Goal: Register for event/course

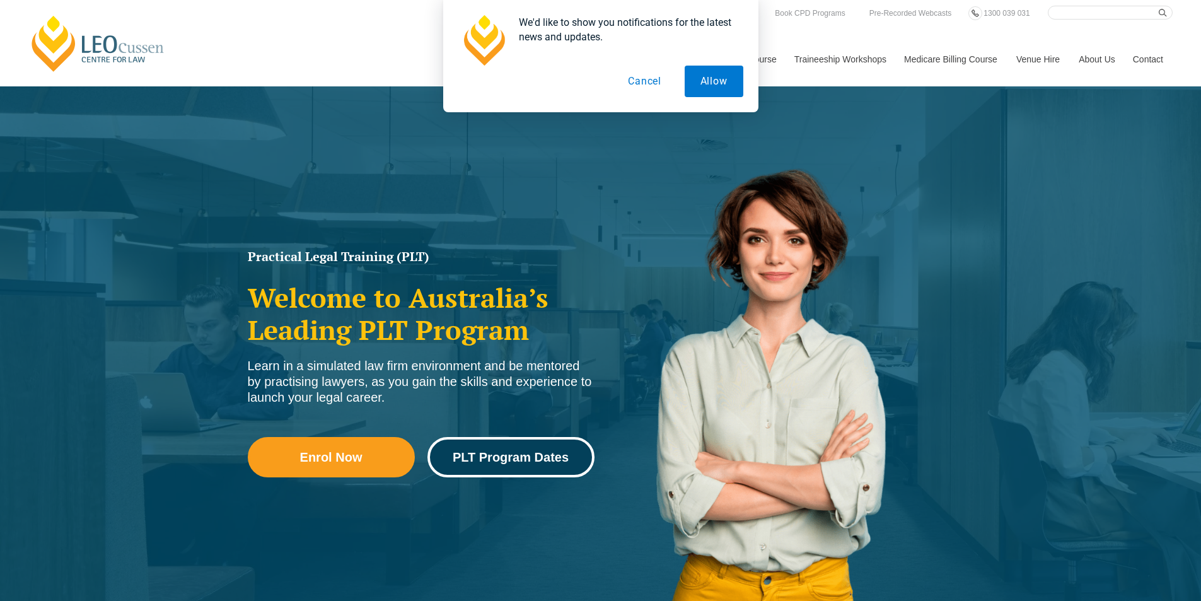
click at [532, 458] on span "PLT Program Dates" at bounding box center [511, 457] width 116 height 13
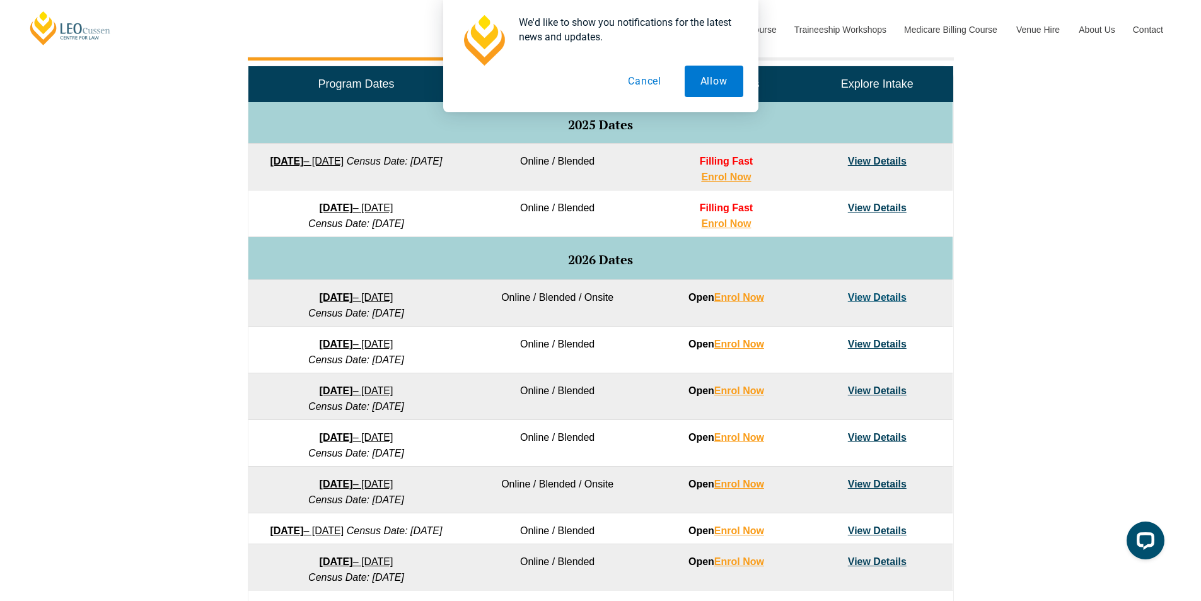
scroll to position [757, 0]
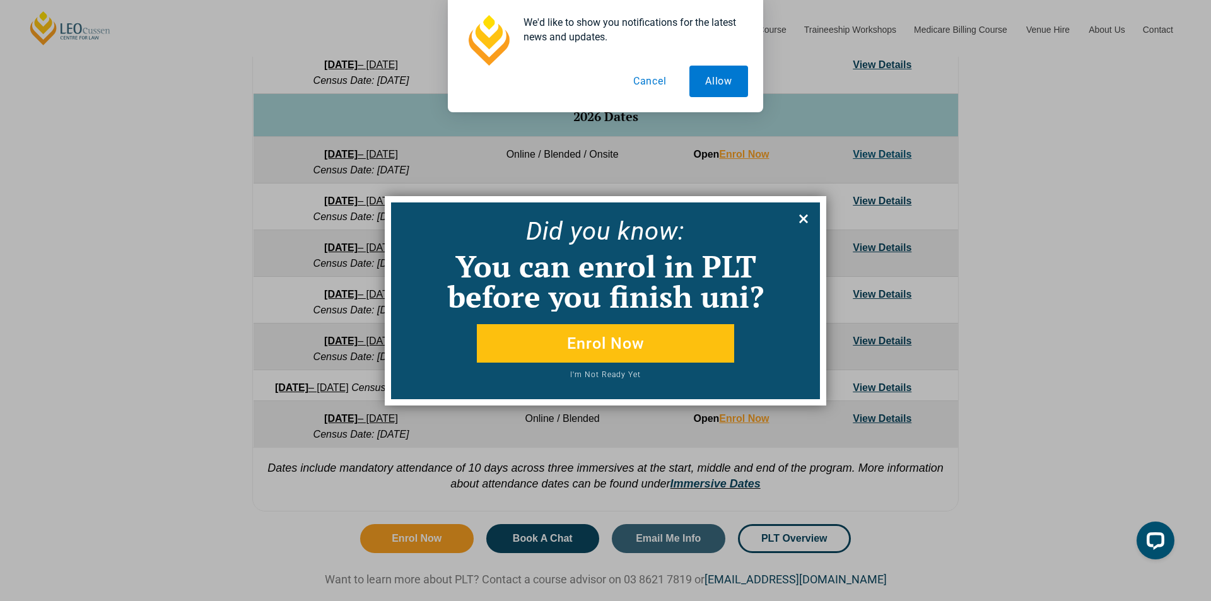
click at [809, 223] on icon at bounding box center [804, 219] width 14 height 14
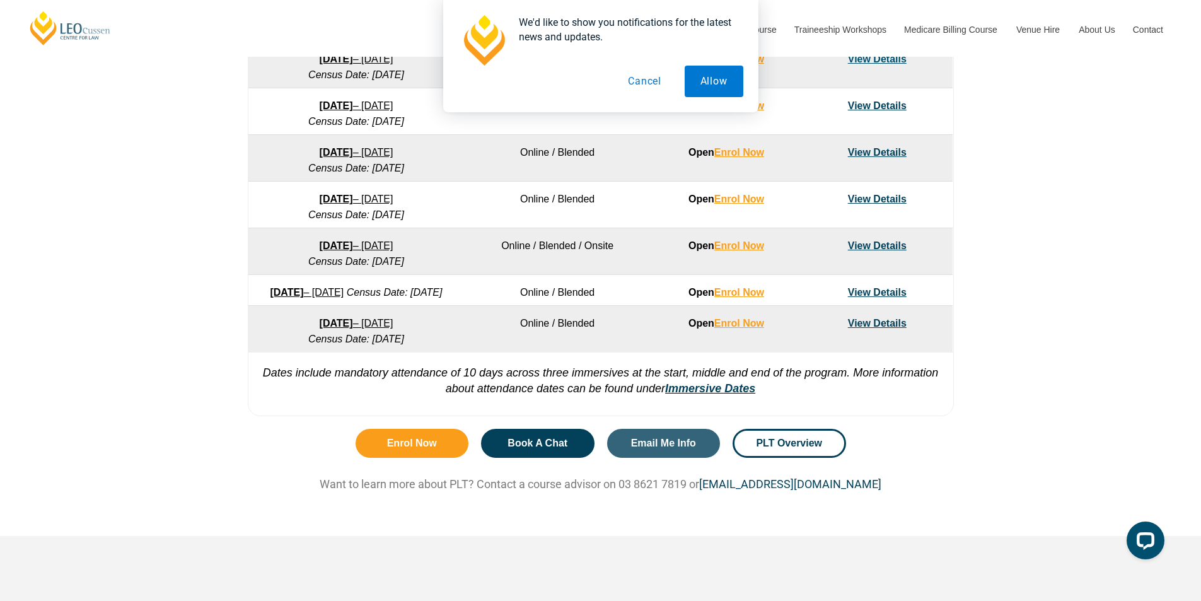
scroll to position [694, 0]
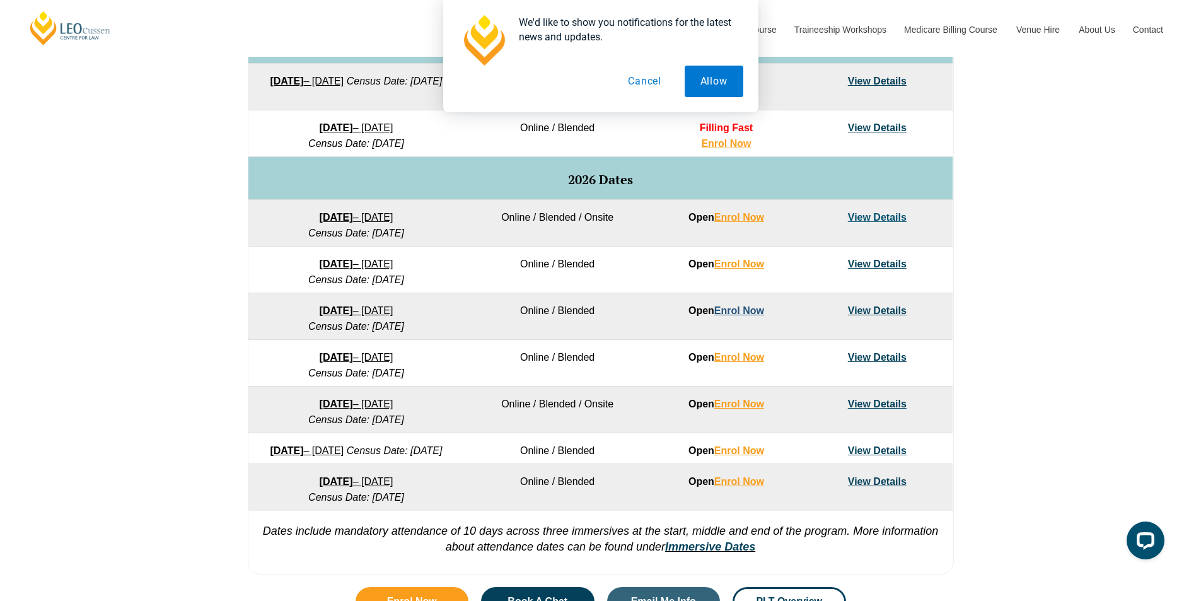
click at [732, 307] on link "Enrol Now" at bounding box center [740, 310] width 50 height 11
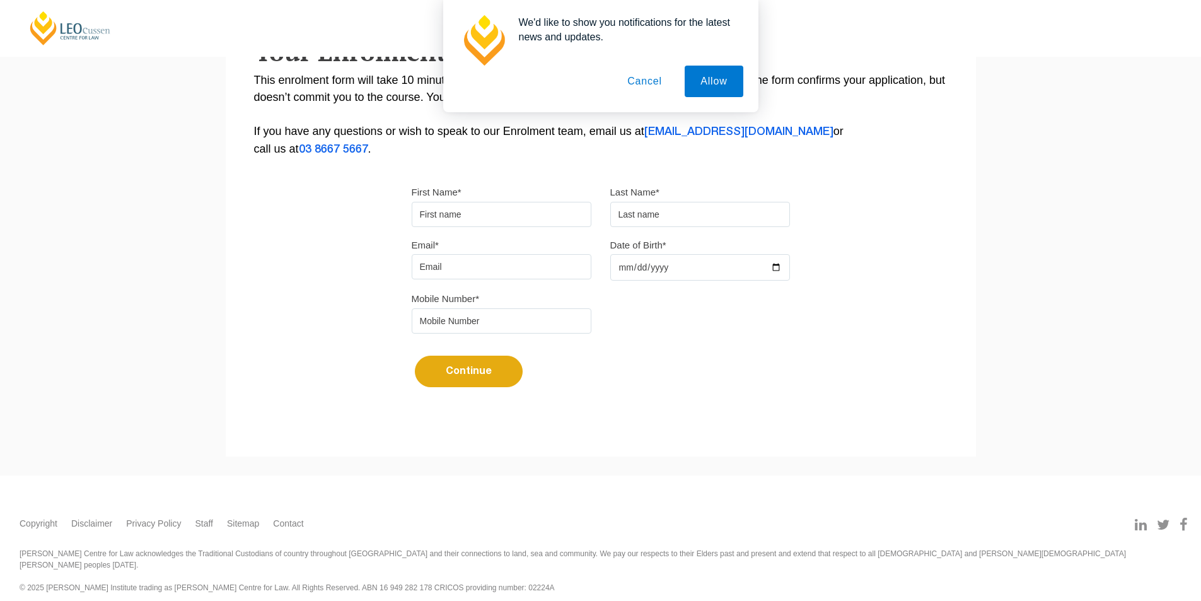
click at [477, 209] on input "First Name*" at bounding box center [502, 214] width 180 height 25
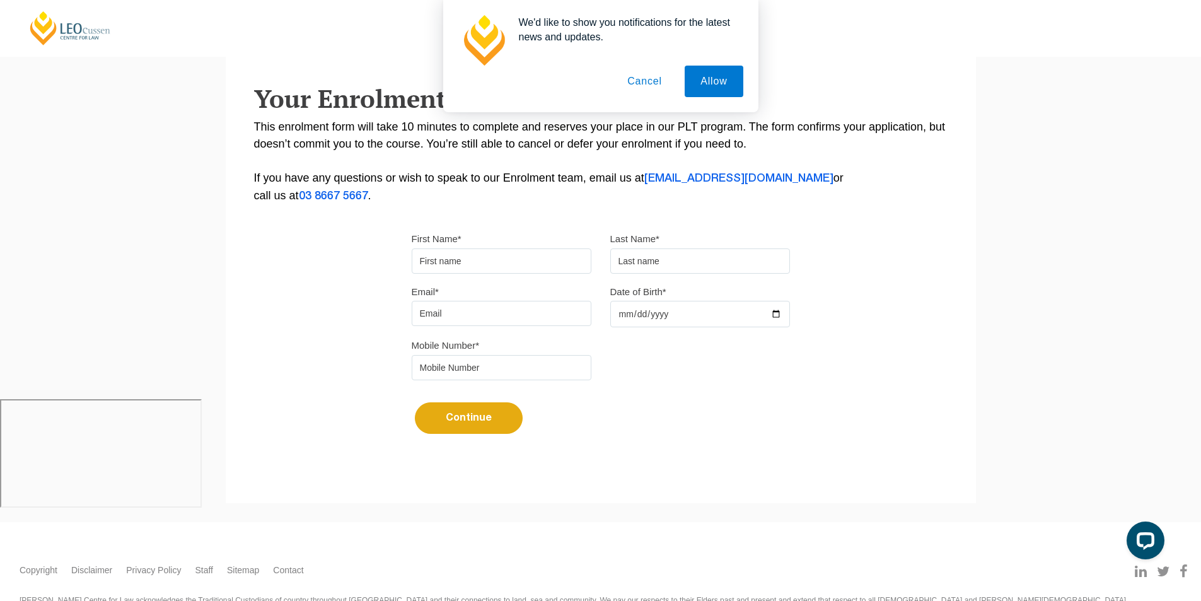
scroll to position [122, 0]
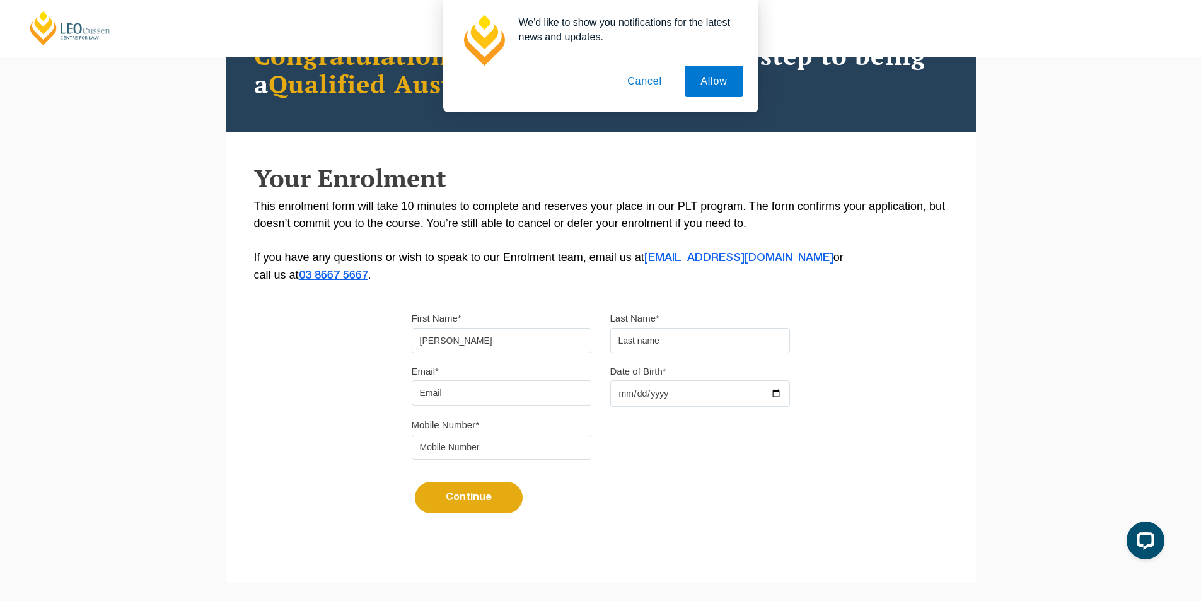
type input "[PERSON_NAME]"
type input "[EMAIL_ADDRESS][DOMAIN_NAME]"
type input "[DATE]"
click at [551, 456] on input "tel" at bounding box center [502, 447] width 180 height 25
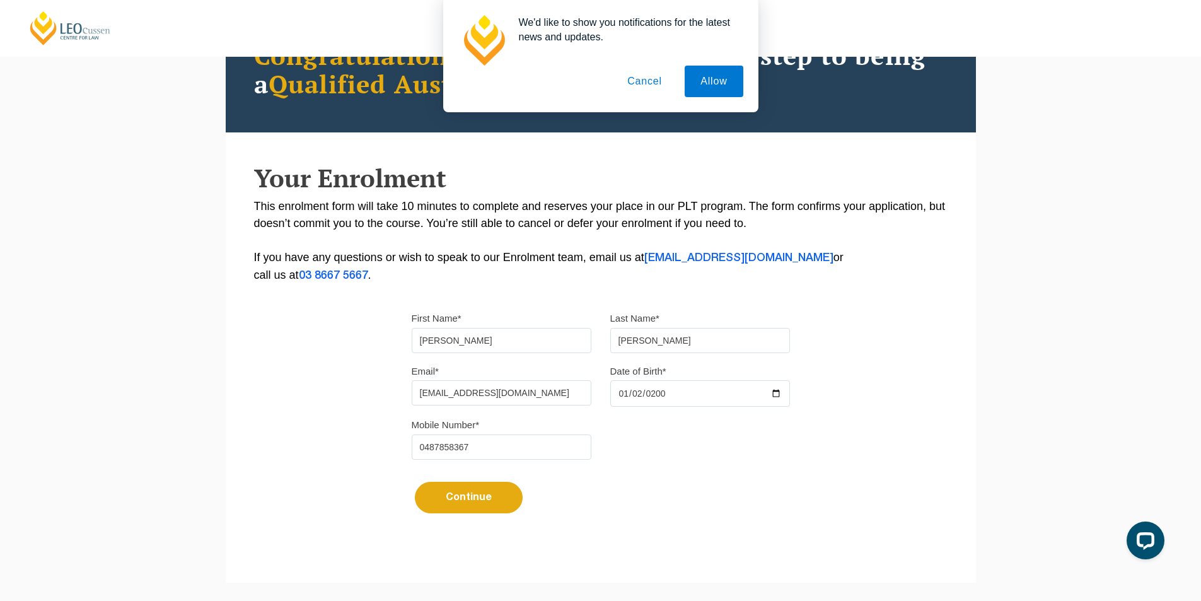
type input "0487858367"
click at [489, 505] on button "Continue" at bounding box center [469, 498] width 108 height 32
select select
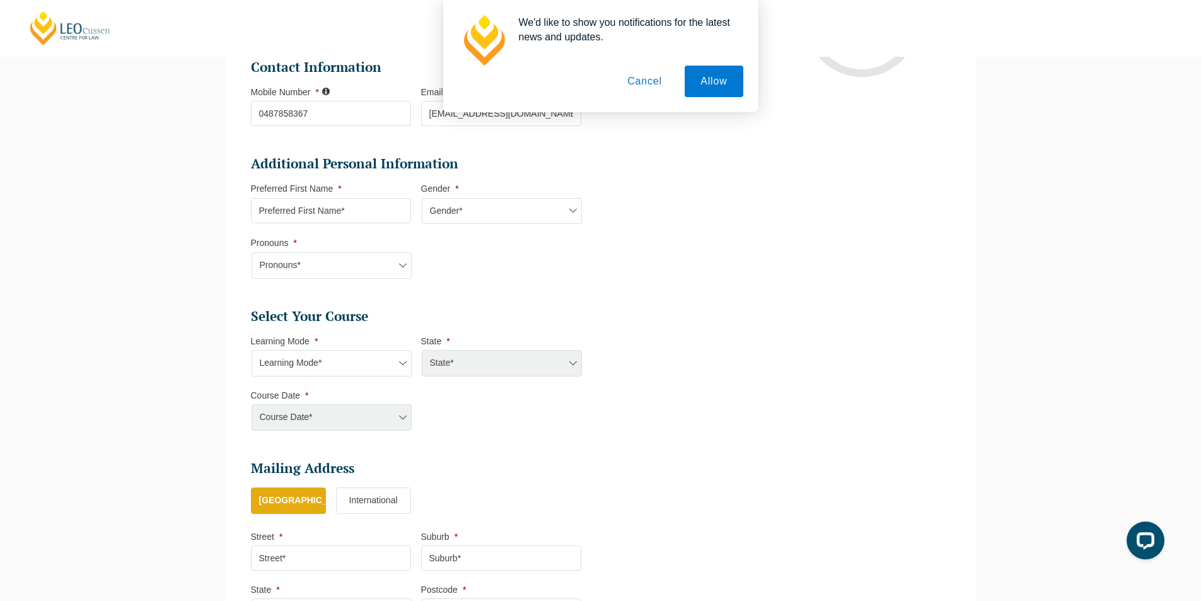
scroll to position [424, 0]
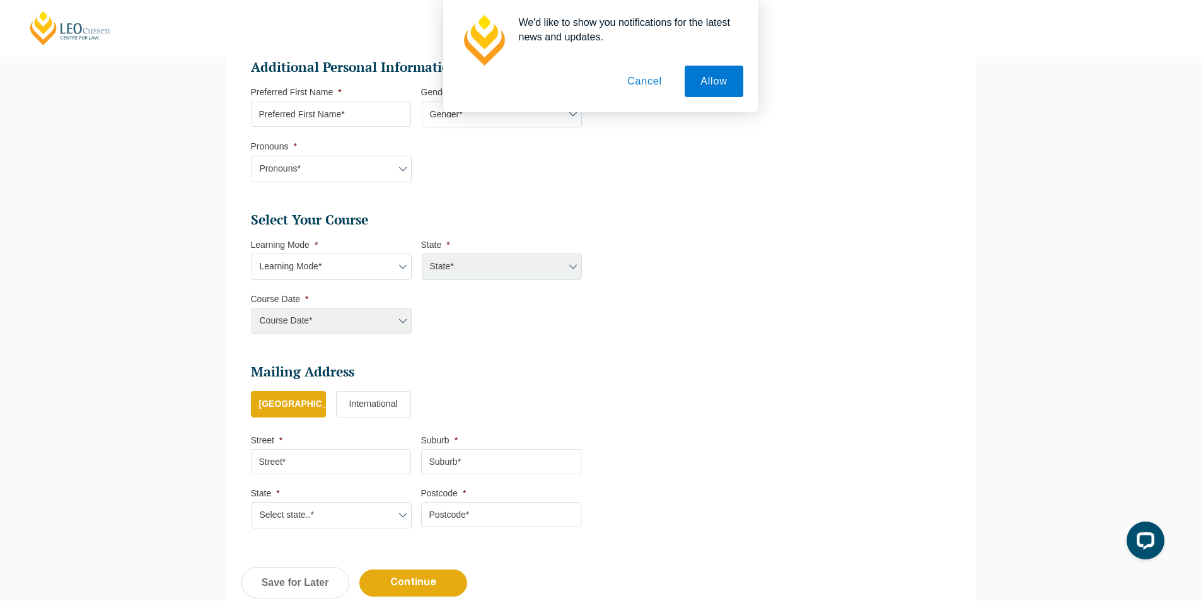
click at [322, 269] on select "Learning Mode* Online Full Time Learning Online Part Time Learning Blended Full…" at bounding box center [332, 267] width 160 height 26
click at [252, 254] on select "Learning Mode* Online Full Time Learning Online Part Time Learning Blended Full…" at bounding box center [332, 267] width 160 height 26
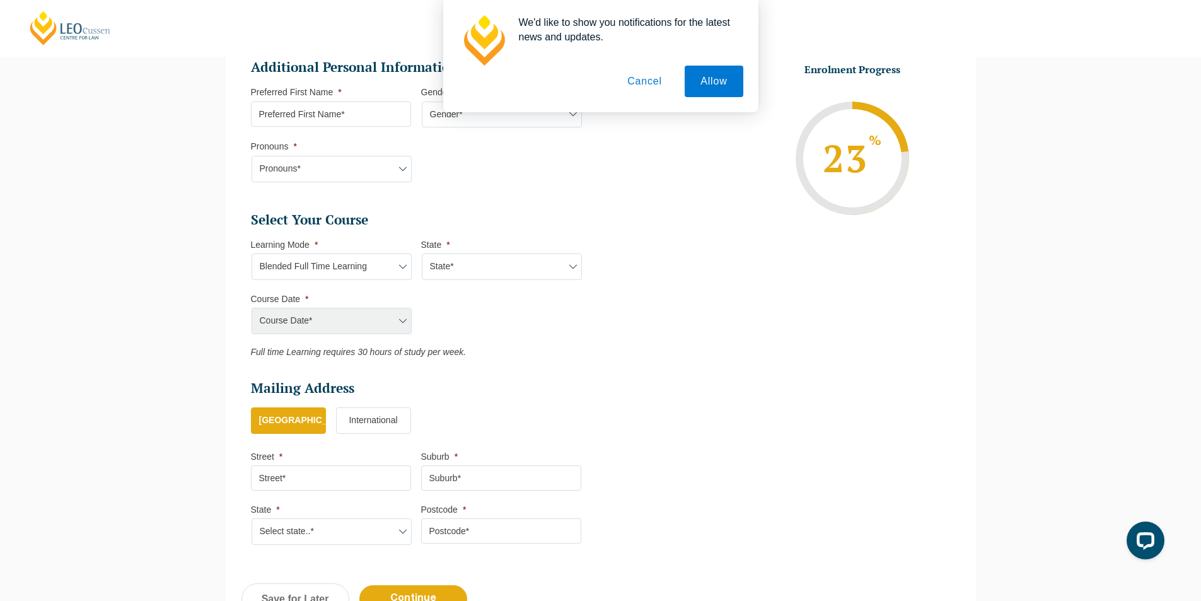
click at [742, 250] on li "Enrolment Progress 23 % Form Progress Download Course Guide [EMAIL_ADDRESS][DOM…" at bounding box center [771, 158] width 341 height 190
click at [368, 277] on select "Learning Mode* Online Full Time Learning Online Part Time Learning Blended Full…" at bounding box center [332, 267] width 160 height 26
select select "Blended Part Time Learning"
click at [252, 254] on select "Learning Mode* Online Full Time Learning Online Part Time Learning Blended Full…" at bounding box center [332, 267] width 160 height 26
click at [320, 254] on select "Learning Mode* Online Full Time Learning Online Part Time Learning Blended Full…" at bounding box center [332, 267] width 160 height 26
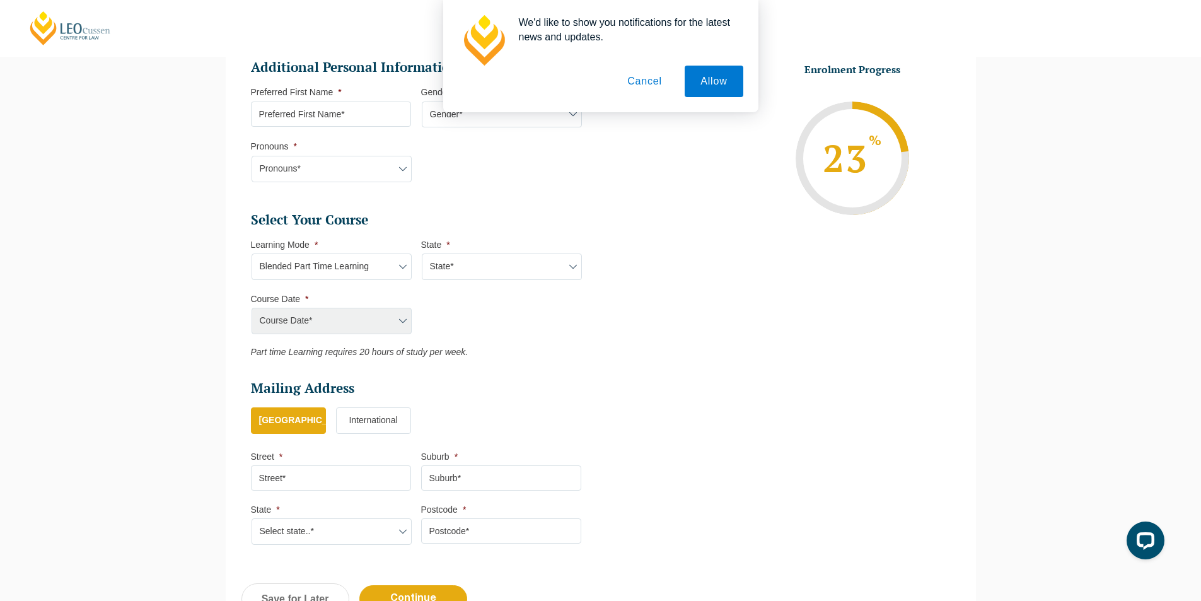
click at [711, 318] on ul "Personal Information First Name * [PERSON_NAME] Last Name * [PERSON_NAME] Date …" at bounding box center [601, 169] width 719 height 777
click at [530, 266] on select "State* ACT/[GEOGRAPHIC_DATA] QLD [GEOGRAPHIC_DATA] [GEOGRAPHIC_DATA]" at bounding box center [502, 267] width 160 height 26
select select "QLD"
click at [422, 254] on select "State* ACT/[GEOGRAPHIC_DATA] QLD [GEOGRAPHIC_DATA] [GEOGRAPHIC_DATA]" at bounding box center [502, 267] width 160 height 26
click at [514, 315] on ul "Select Your Course This field is hidden when viewing the form Only for Flinder …" at bounding box center [421, 284] width 341 height 146
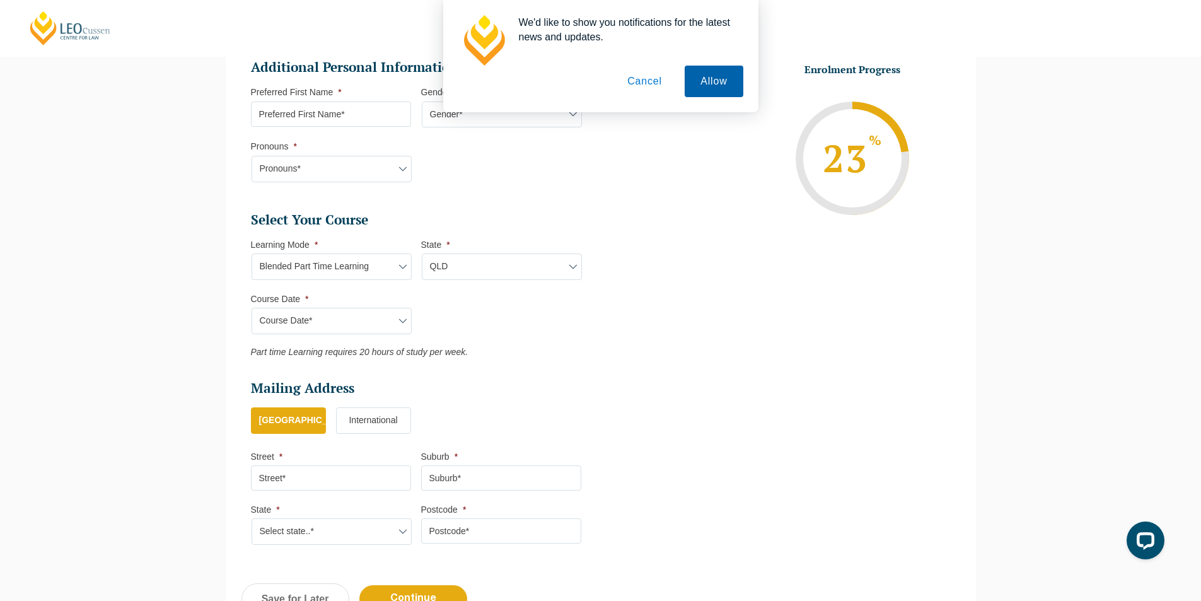
click at [709, 80] on button "Allow" at bounding box center [714, 82] width 58 height 32
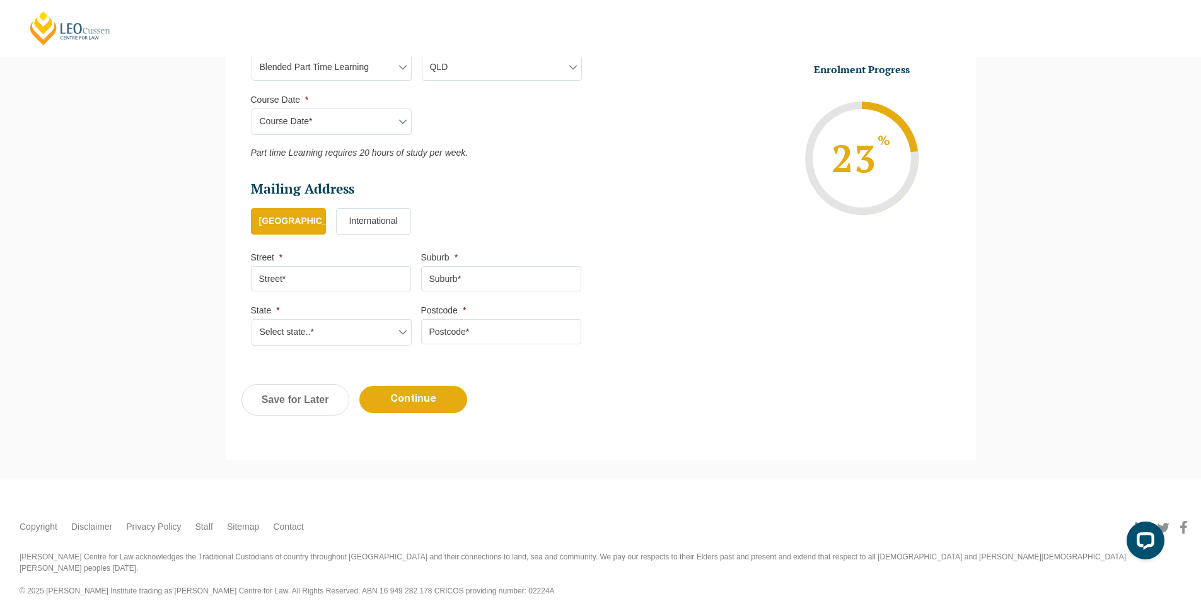
scroll to position [627, 0]
click at [341, 275] on input "Street *" at bounding box center [331, 275] width 160 height 25
click at [541, 221] on ul "[GEOGRAPHIC_DATA] International" at bounding box center [421, 225] width 341 height 40
